Goal: Find specific page/section: Locate item on page

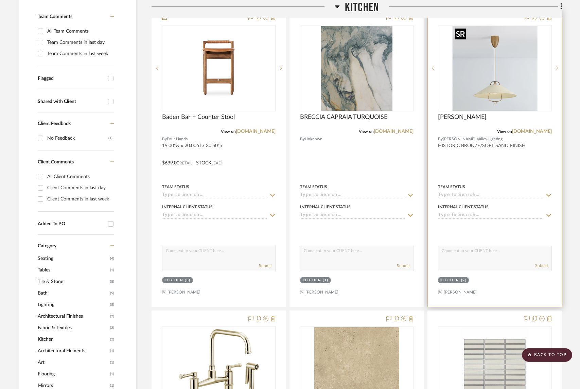
scroll to position [124, 0]
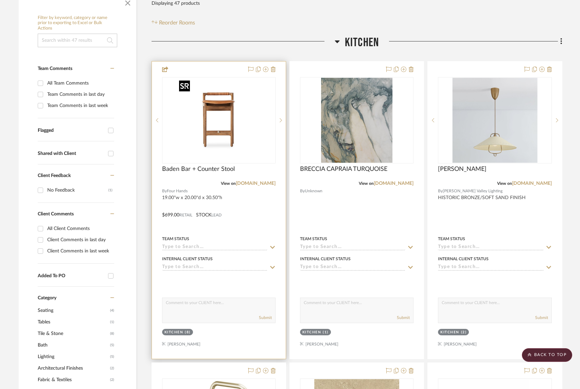
click at [0, 0] on img at bounding box center [0, 0] width 0 height 0
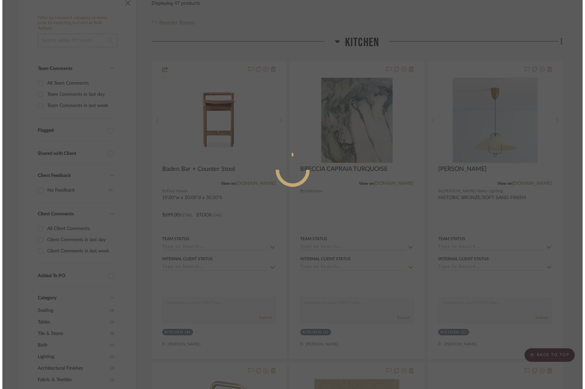
scroll to position [0, 0]
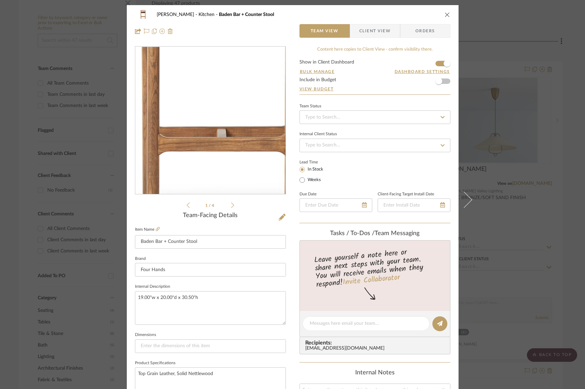
click at [204, 137] on img "0" at bounding box center [211, 121] width 148 height 148
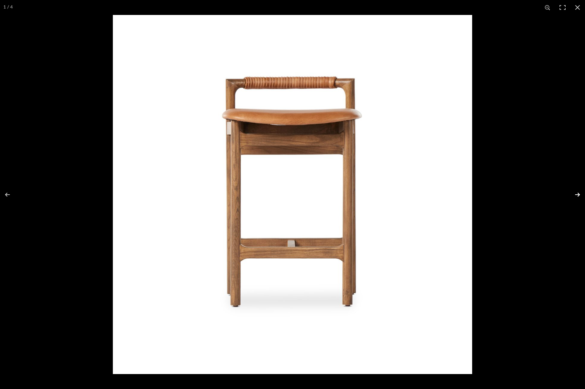
click at [572, 192] on button at bounding box center [573, 195] width 24 height 34
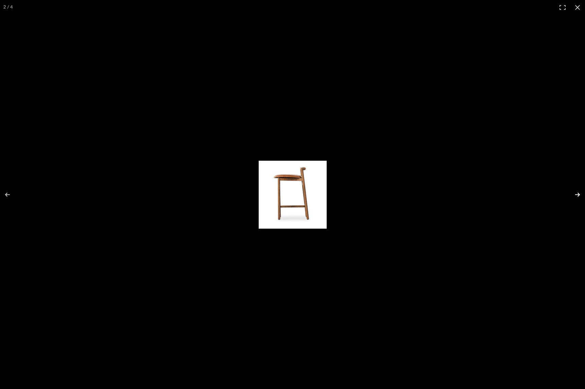
click at [572, 192] on button at bounding box center [573, 195] width 24 height 34
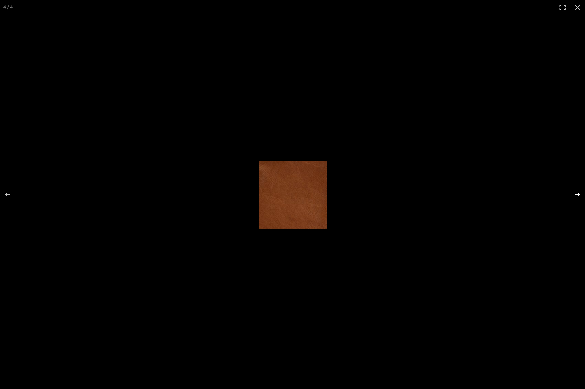
click at [576, 194] on button at bounding box center [573, 195] width 24 height 34
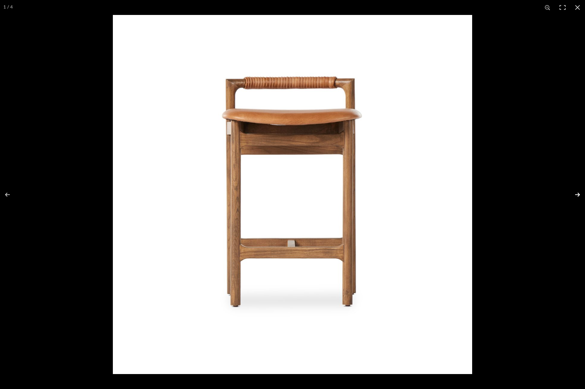
click at [576, 194] on button at bounding box center [573, 195] width 24 height 34
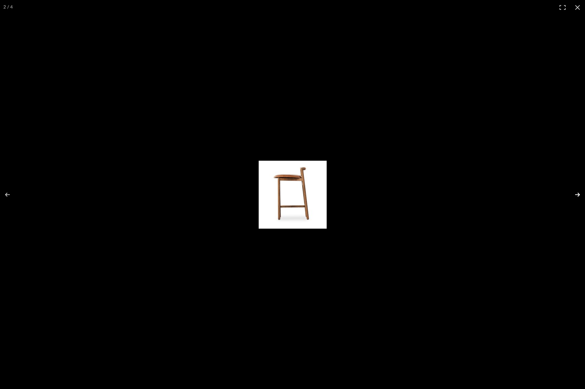
click at [576, 194] on button at bounding box center [573, 195] width 24 height 34
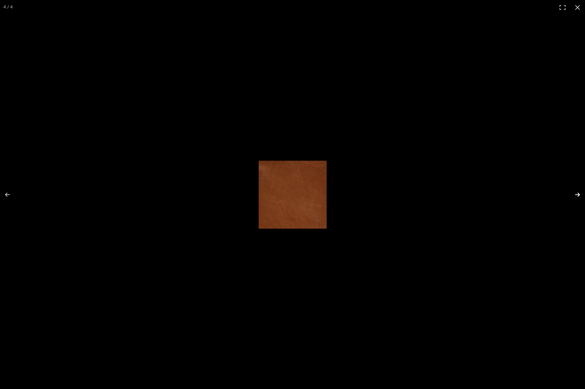
click at [576, 194] on button at bounding box center [573, 195] width 24 height 34
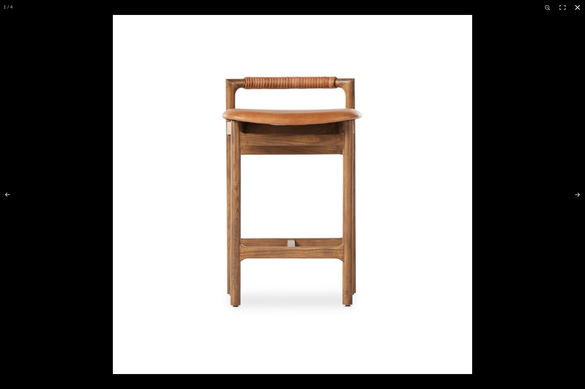
click at [516, 85] on div at bounding box center [405, 209] width 585 height 389
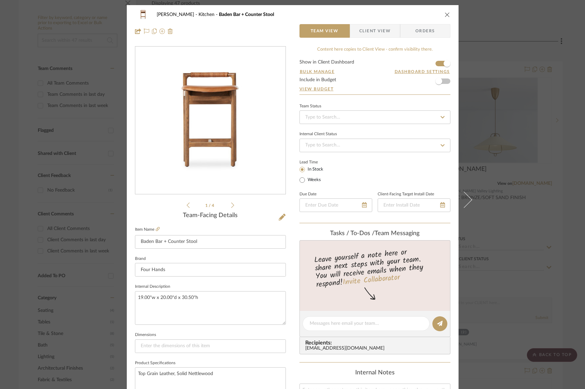
click at [497, 68] on div "O'Connor, Lizzy Kitchen Baden Bar + Counter Stool Team View Client View Orders …" at bounding box center [292, 194] width 585 height 389
